Goal: Information Seeking & Learning: Learn about a topic

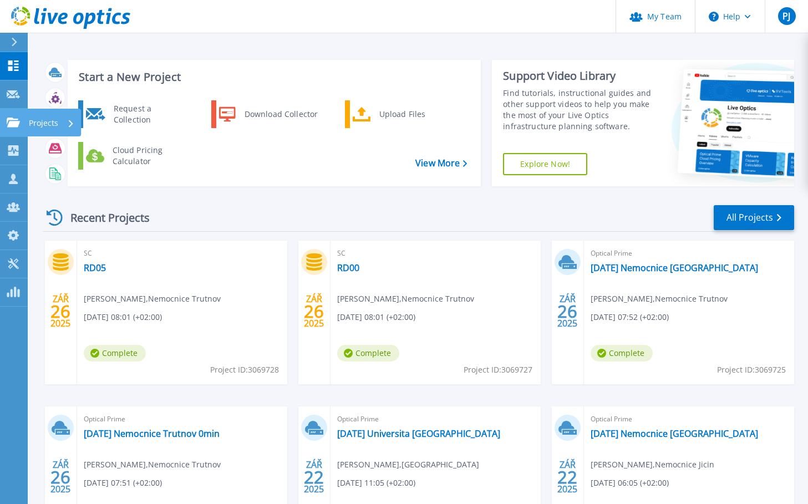
click at [14, 115] on link "Projects Projects" at bounding box center [14, 123] width 28 height 28
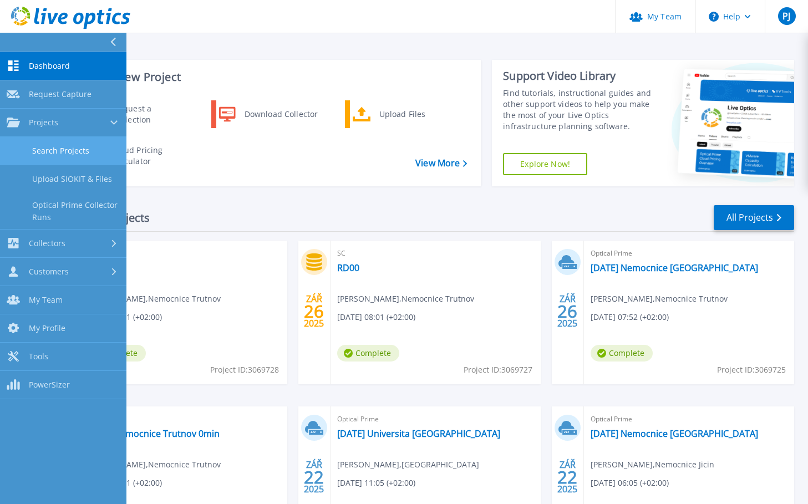
click at [77, 147] on link "Search Projects" at bounding box center [63, 151] width 127 height 28
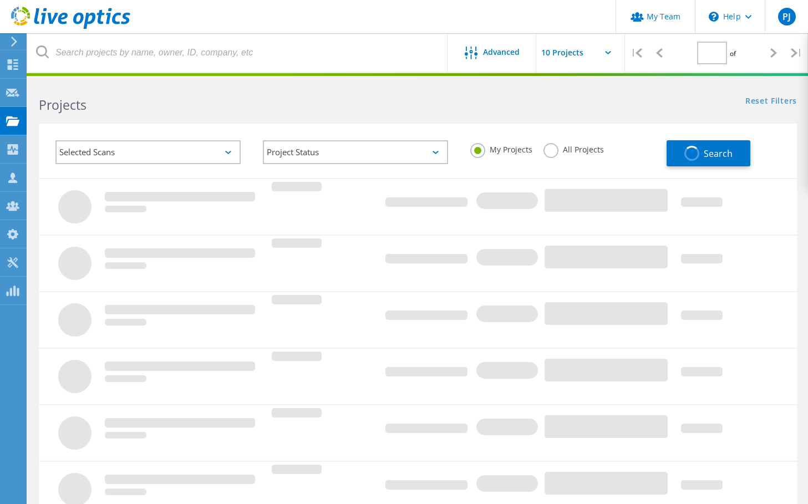
type input "2"
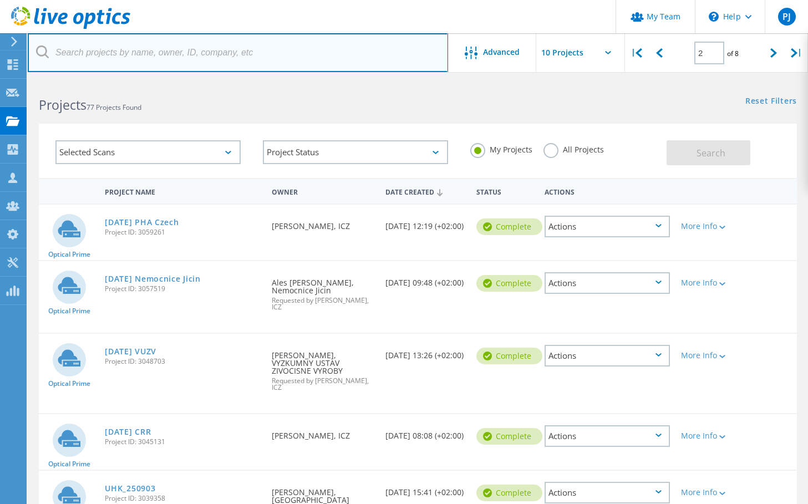
click at [183, 62] on input "text" at bounding box center [238, 52] width 421 height 39
type input "hoda"
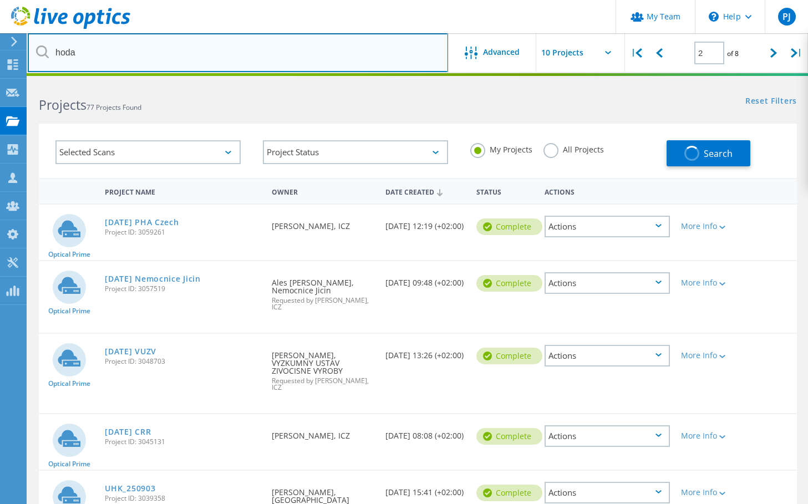
type input "1"
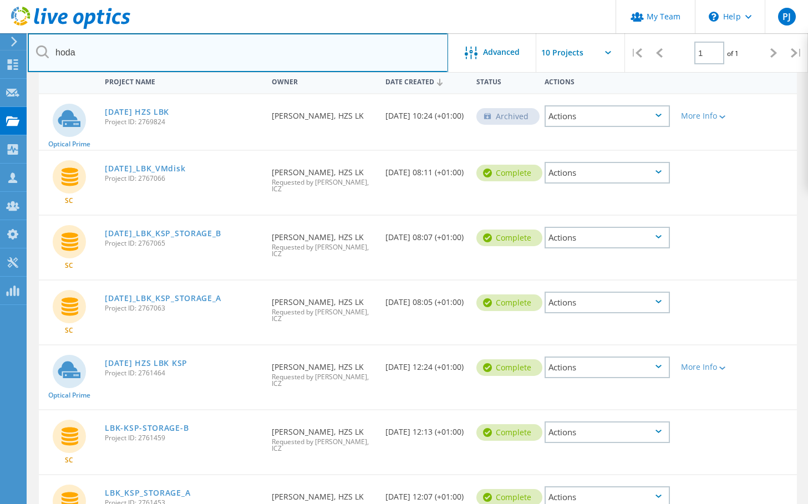
scroll to position [111, 0]
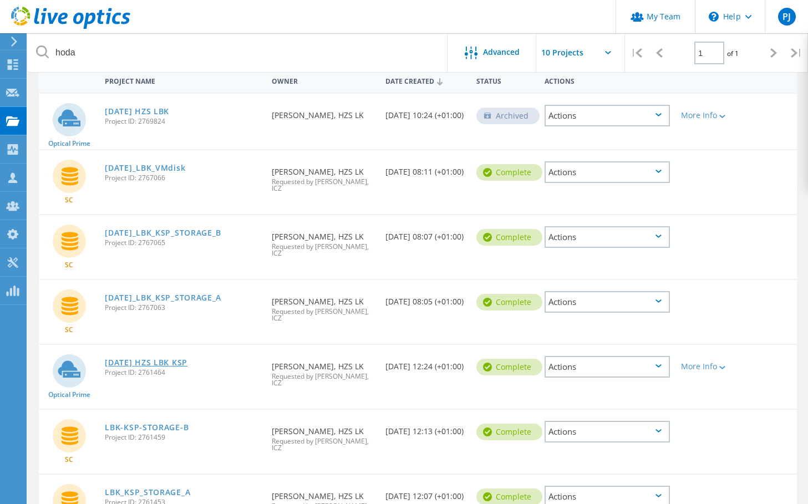
click at [174, 359] on link "[DATE] HZS LBK KSP" at bounding box center [146, 363] width 83 height 8
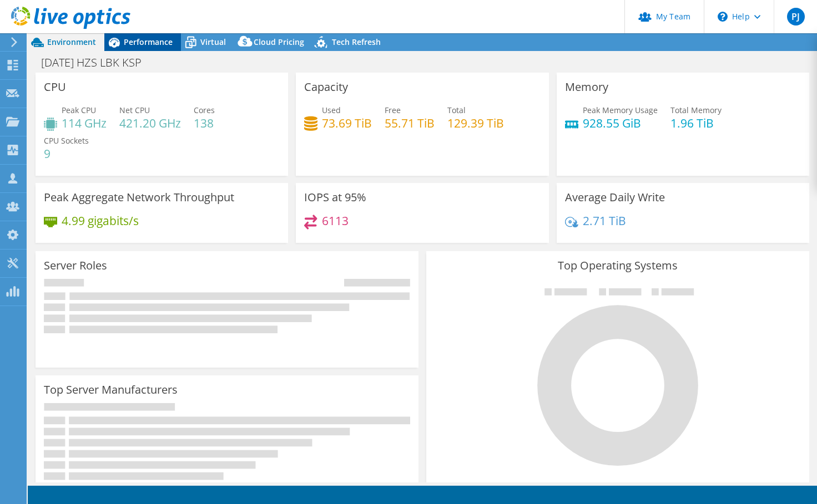
click at [163, 43] on span "Performance" at bounding box center [148, 42] width 49 height 11
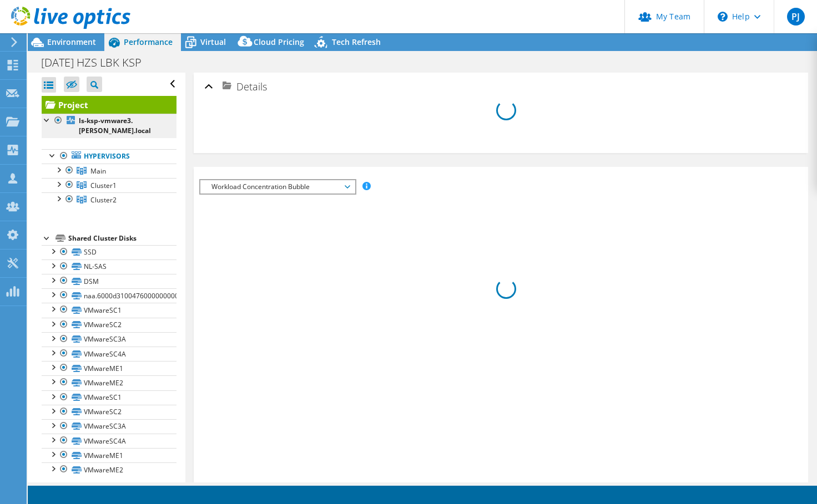
select select "USD"
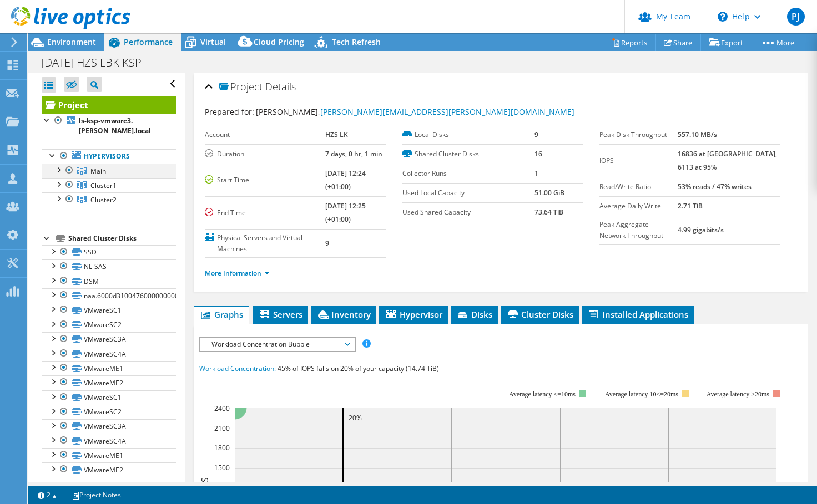
click at [60, 168] on div at bounding box center [58, 169] width 11 height 11
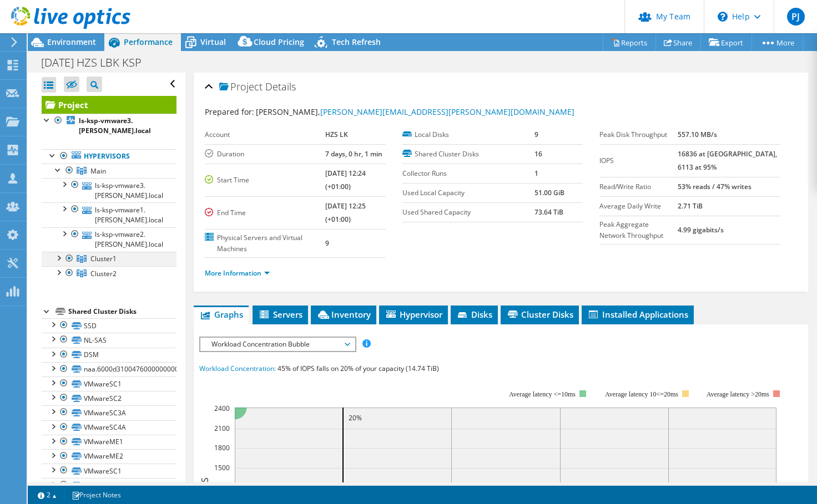
click at [58, 263] on div at bounding box center [58, 257] width 11 height 11
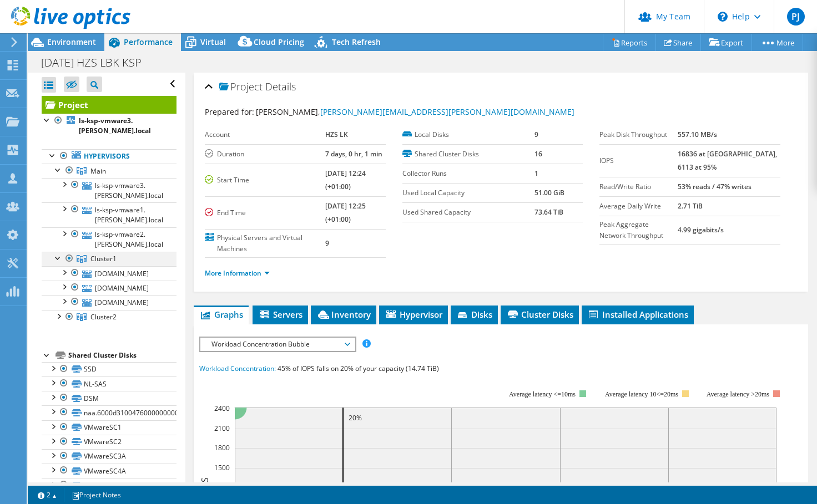
click at [58, 263] on div at bounding box center [58, 257] width 11 height 11
